Goal: Task Accomplishment & Management: Use online tool/utility

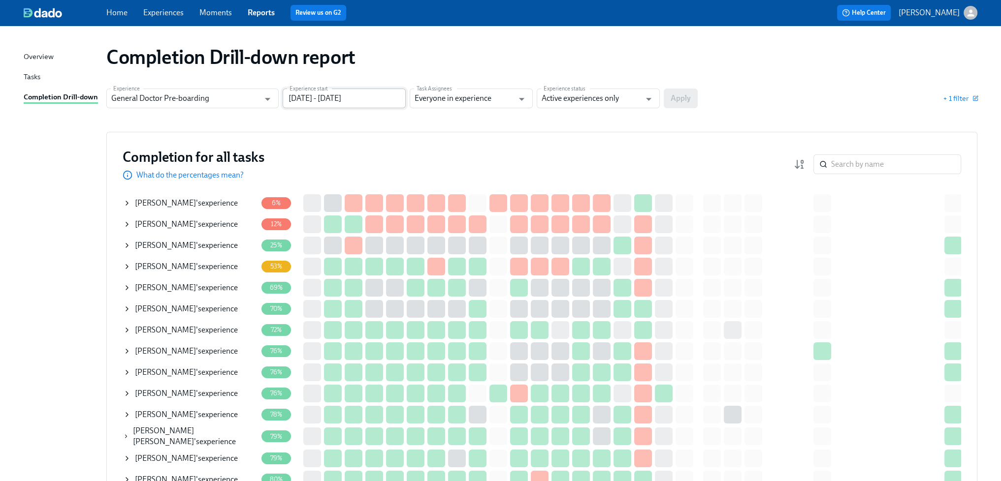
click at [377, 98] on input "[DATE] - [DATE]" at bounding box center [343, 99] width 123 height 20
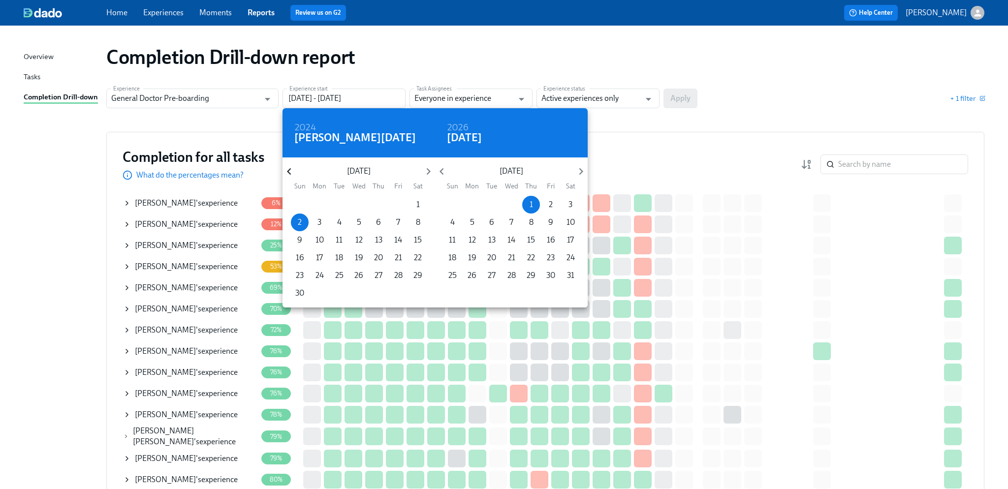
click at [287, 171] on icon "button" at bounding box center [288, 171] width 13 height 13
click at [657, 171] on div at bounding box center [504, 244] width 1008 height 489
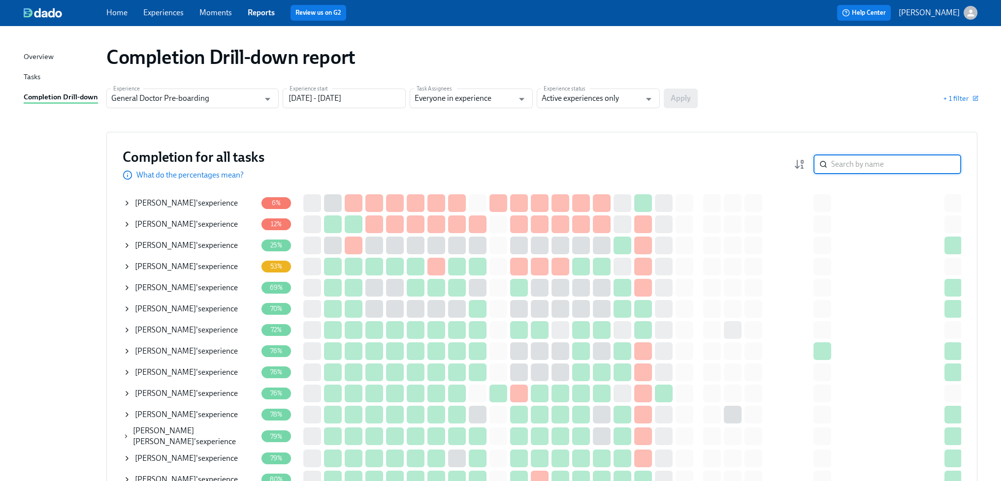
click at [847, 161] on input "search" at bounding box center [896, 165] width 130 height 20
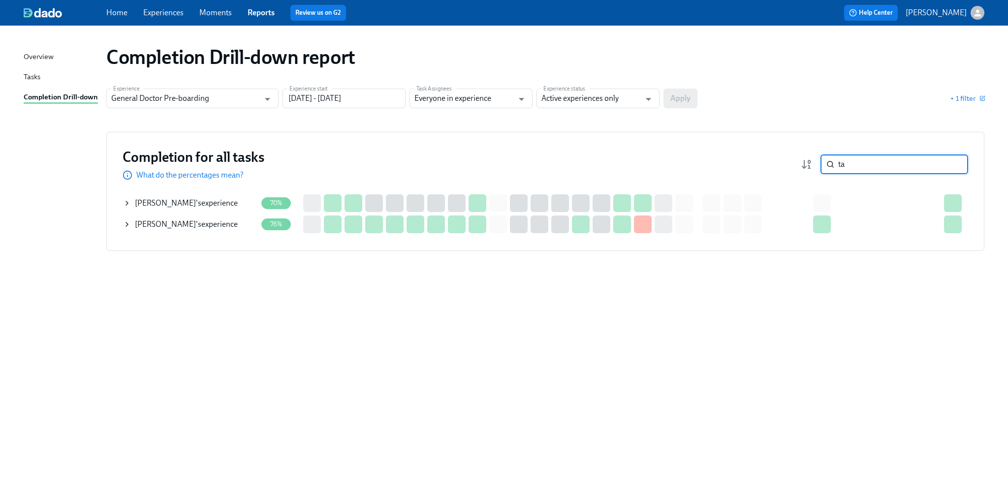
type input "t"
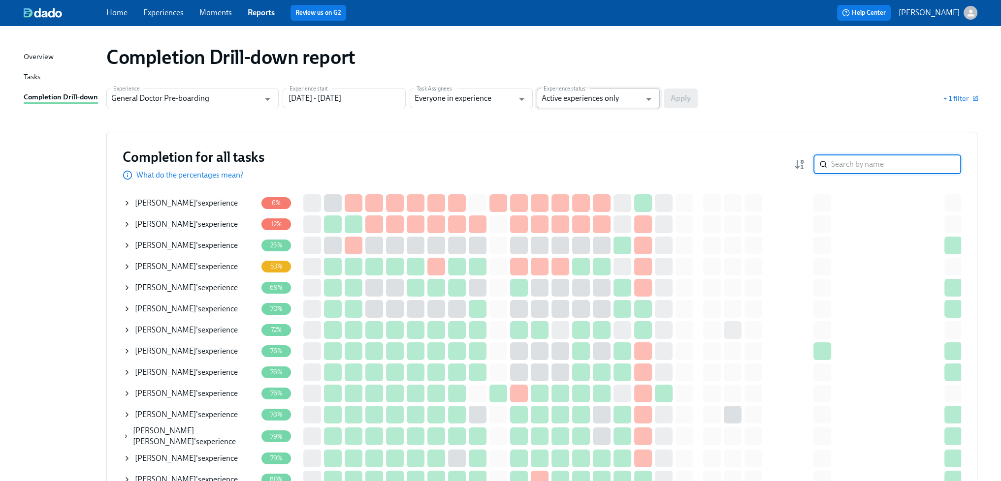
click at [602, 102] on input "Active experiences only" at bounding box center [590, 99] width 99 height 20
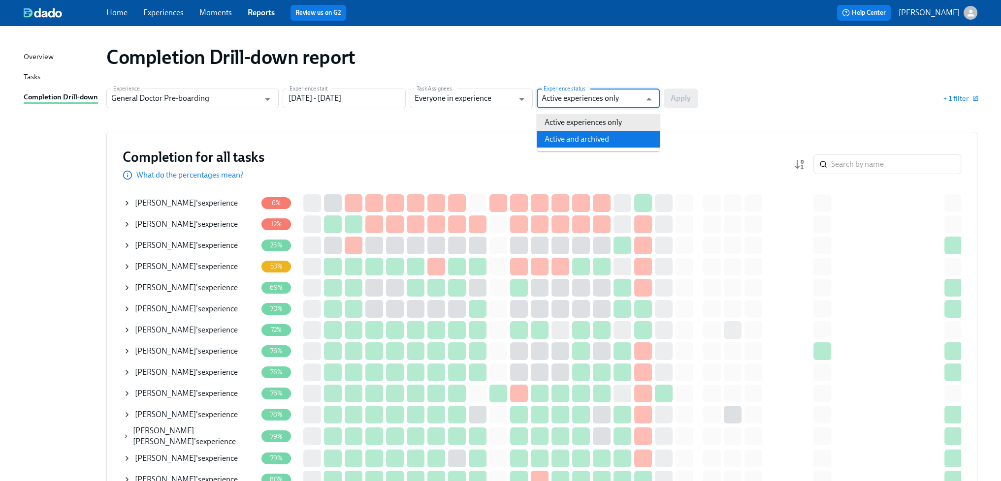
click at [606, 140] on li "Active and archived" at bounding box center [597, 139] width 123 height 17
type input "Active and archived"
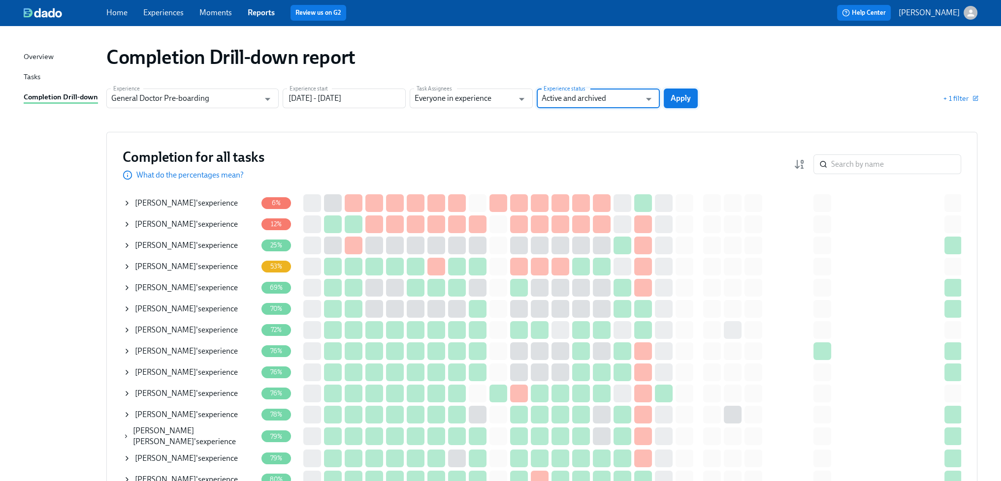
click at [685, 101] on span "Apply" at bounding box center [680, 99] width 20 height 10
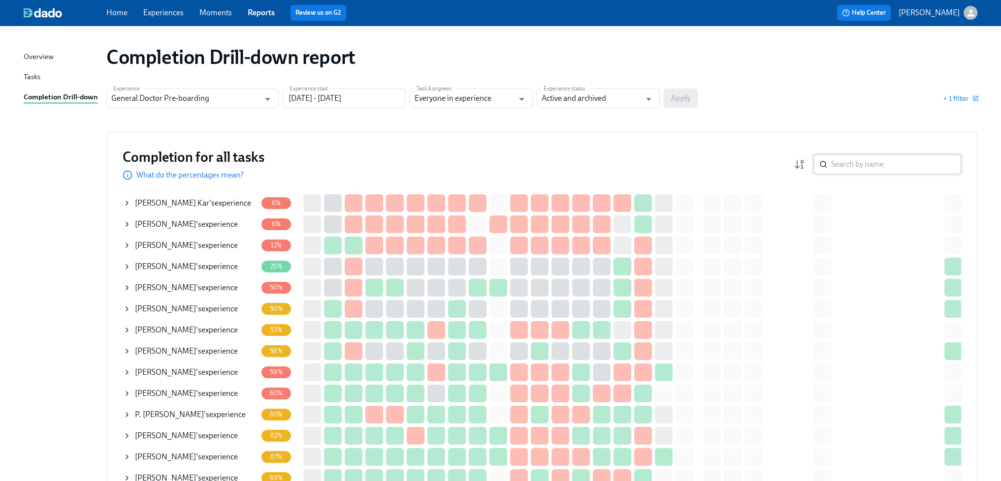
click at [881, 162] on input "search" at bounding box center [896, 165] width 130 height 20
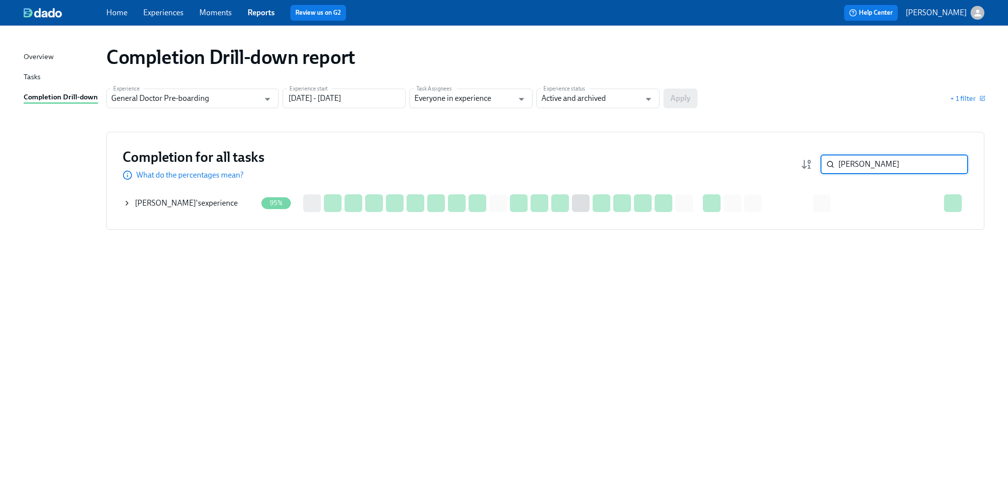
type input "[PERSON_NAME]"
click at [187, 201] on span "[PERSON_NAME]" at bounding box center [165, 202] width 61 height 9
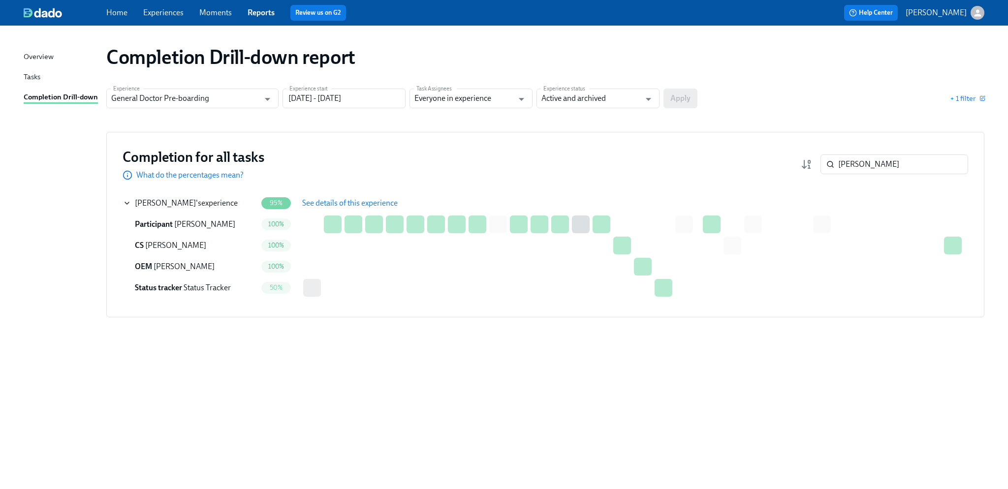
click at [328, 204] on span "See details of this experience" at bounding box center [349, 203] width 95 height 10
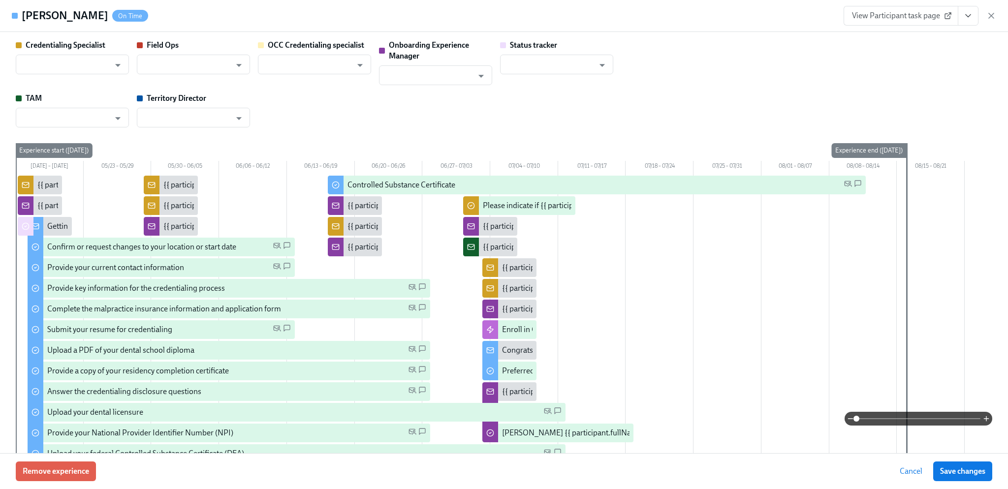
type input "[PERSON_NAME]"
type input "Status Tracker"
type input "[PERSON_NAME]"
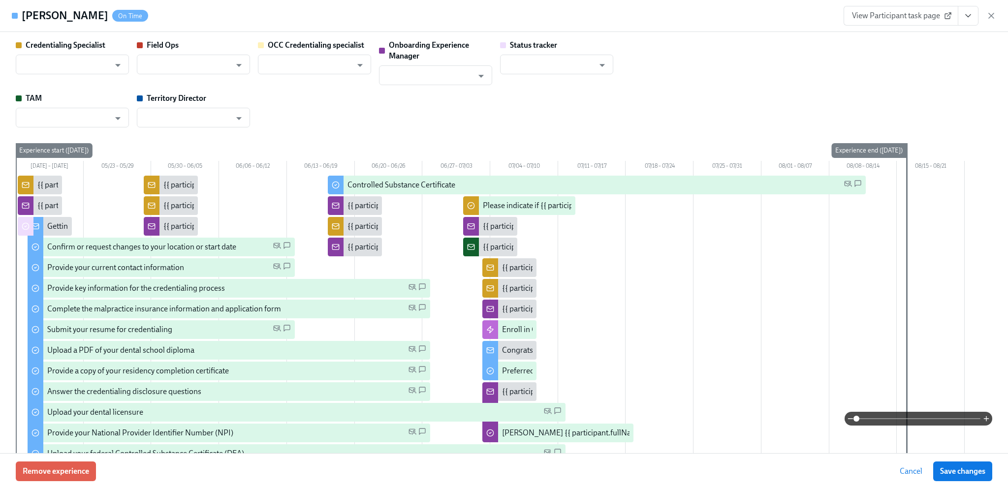
type input "[PERSON_NAME]"
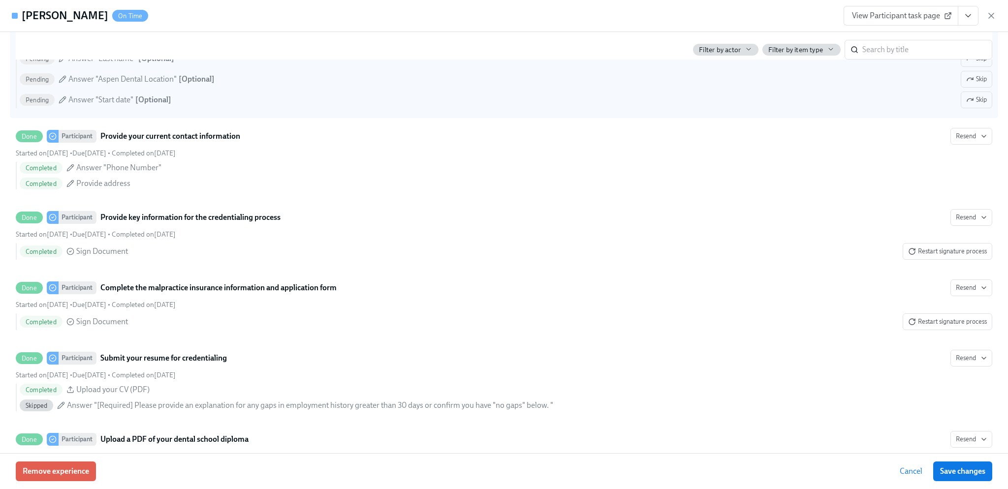
scroll to position [1034, 0]
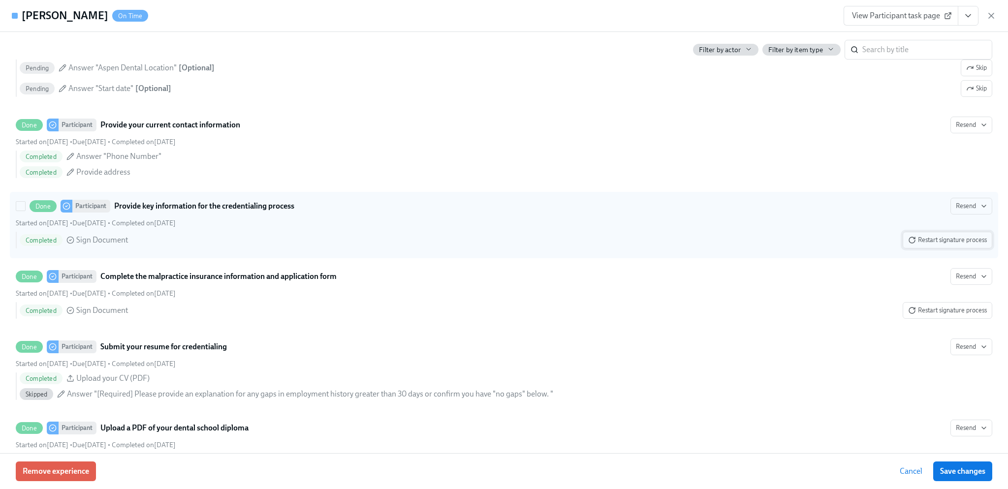
click at [940, 238] on span "Restart signature process" at bounding box center [947, 240] width 79 height 10
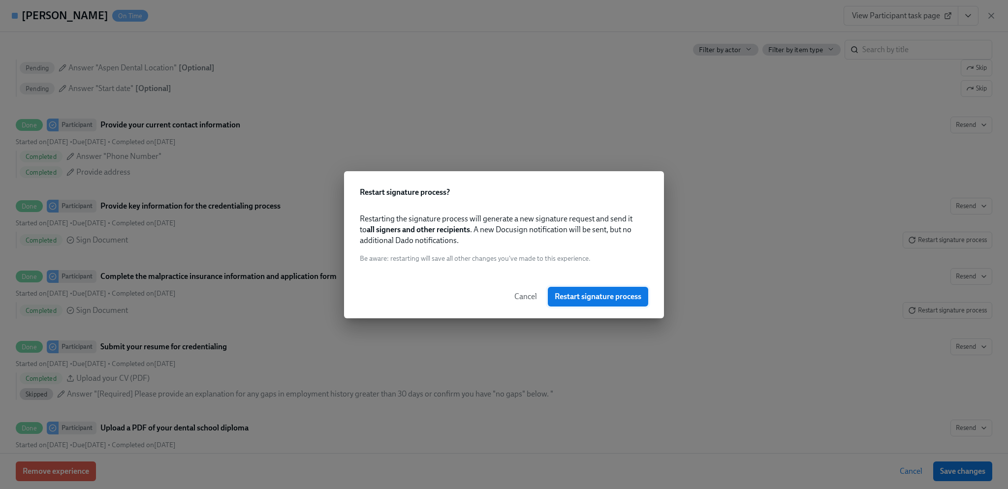
click at [614, 298] on span "Restart signature process" at bounding box center [598, 297] width 87 height 10
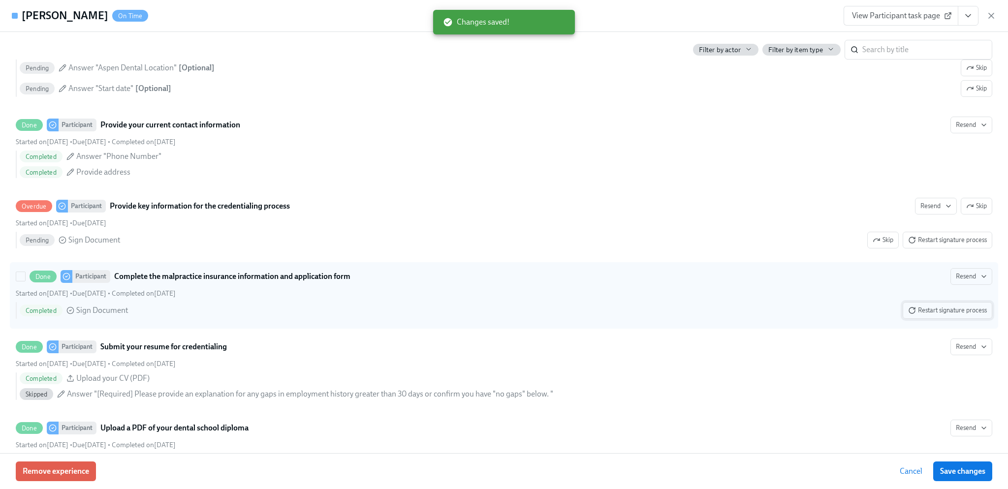
click at [957, 309] on span "Restart signature process" at bounding box center [947, 311] width 79 height 10
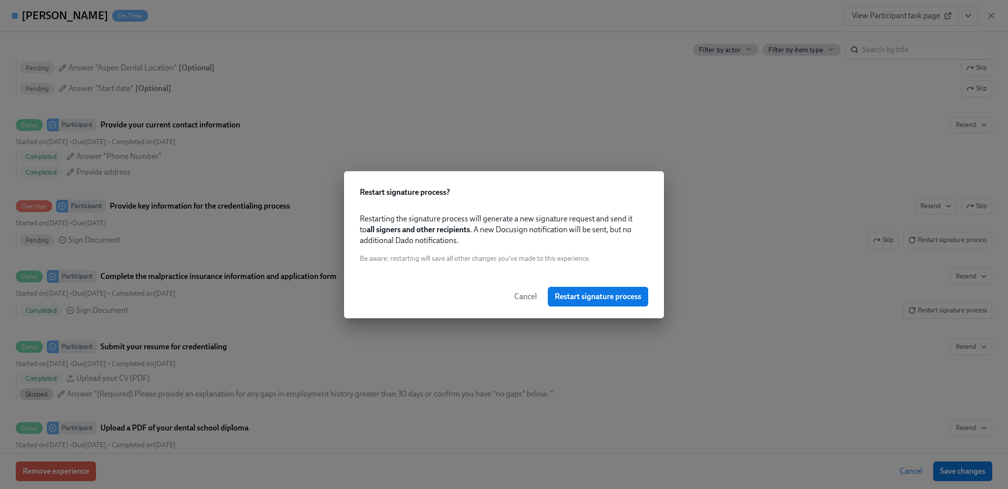
click at [602, 299] on span "Restart signature process" at bounding box center [598, 297] width 87 height 10
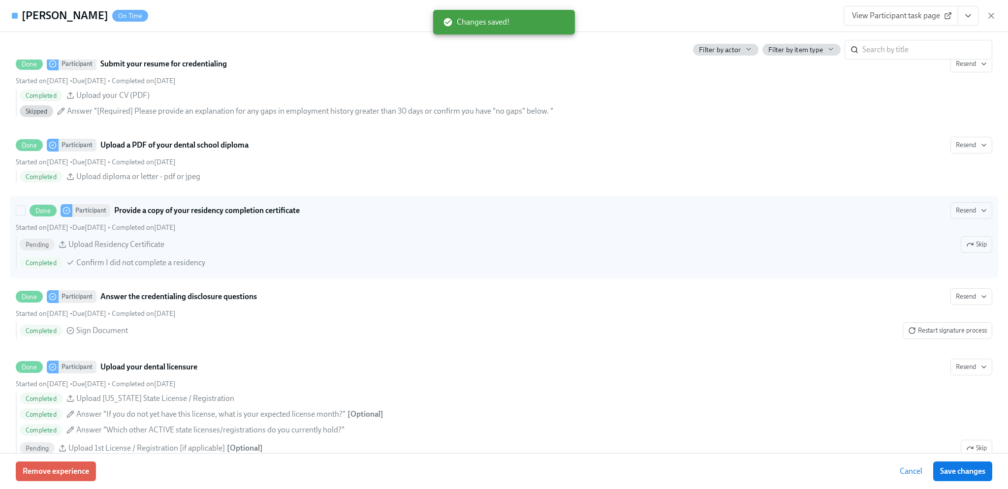
scroll to position [1329, 0]
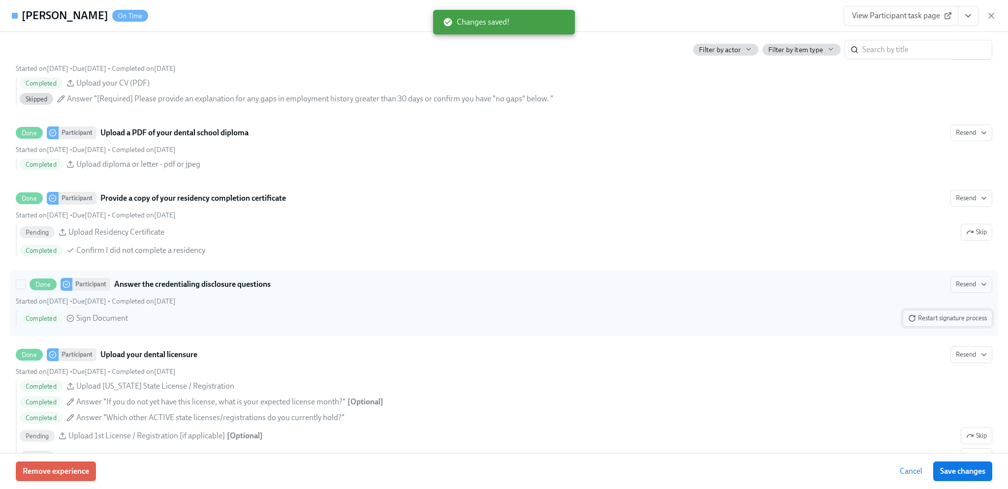
click at [948, 314] on span "Restart signature process" at bounding box center [947, 319] width 79 height 10
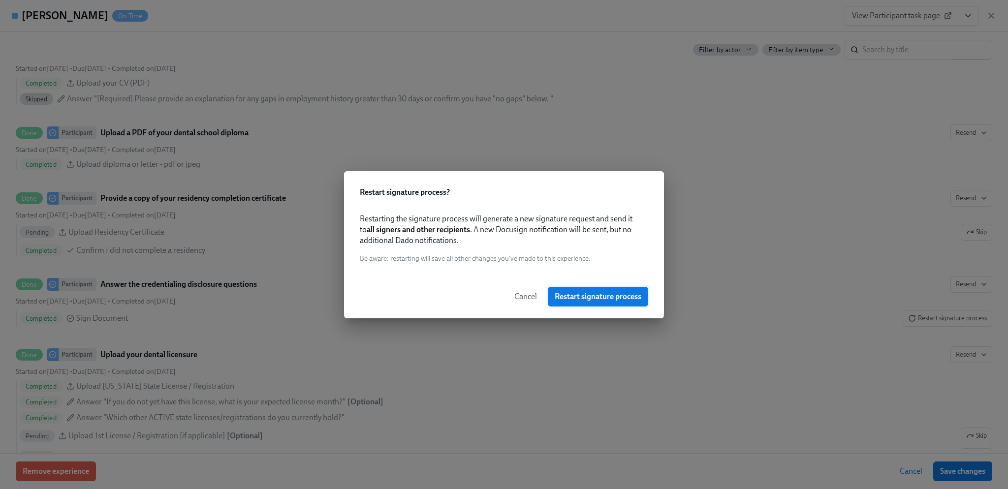
click at [601, 298] on span "Restart signature process" at bounding box center [598, 297] width 87 height 10
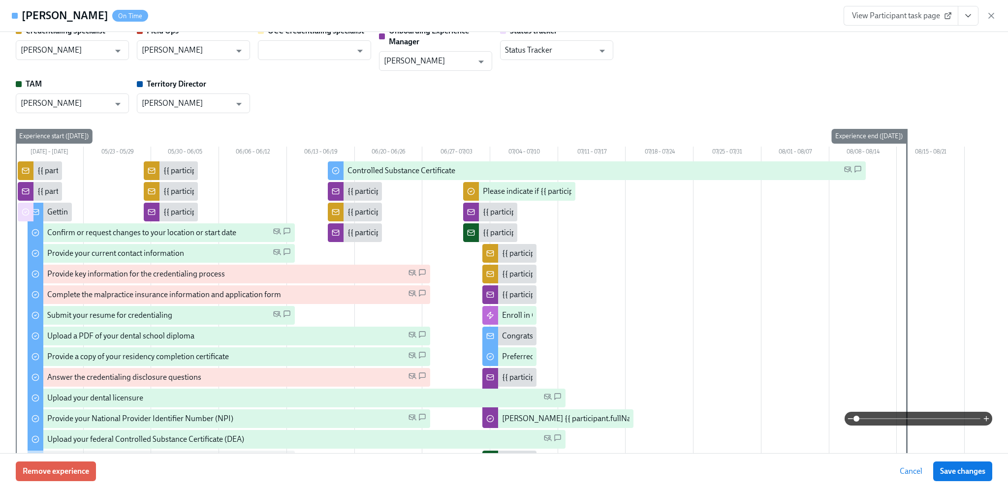
scroll to position [0, 0]
